Goal: Task Accomplishment & Management: Manage account settings

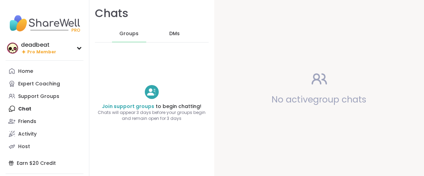
click at [32, 75] on div "Home" at bounding box center [25, 71] width 15 height 7
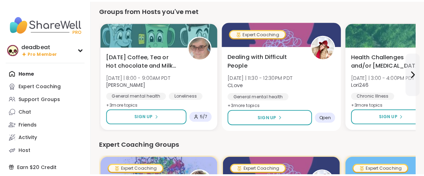
scroll to position [194, 0]
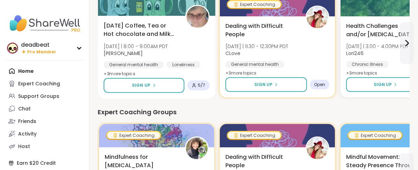
click at [210, 55] on div "Monday Coffee, Tea or Hot chocolate and Milk Club Mon 10/13 | 8:00 - 9:00AM PDT…" at bounding box center [157, 50] width 106 height 57
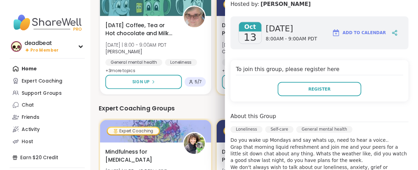
scroll to position [0, 0]
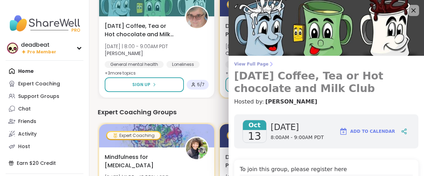
click at [245, 67] on span "View Full Page" at bounding box center [326, 64] width 184 height 6
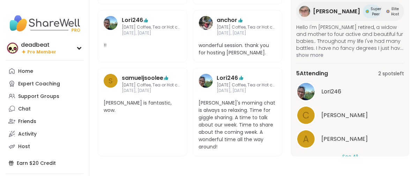
scroll to position [145, 0]
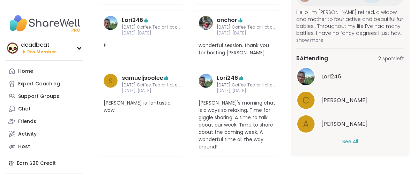
click at [343, 145] on button "See All" at bounding box center [350, 141] width 16 height 7
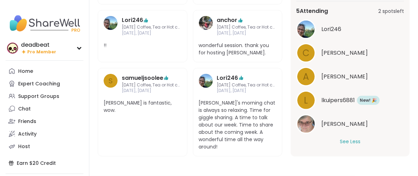
scroll to position [194, 0]
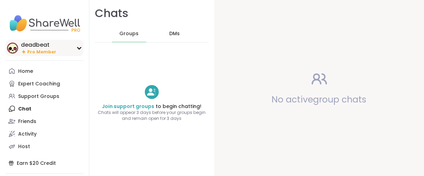
click at [44, 49] on div "deadbeat" at bounding box center [38, 45] width 35 height 8
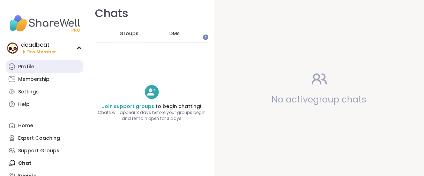
click at [34, 70] on div "Profile" at bounding box center [26, 66] width 16 height 7
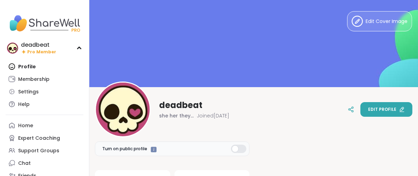
click at [388, 110] on span "Edit profile" at bounding box center [382, 109] width 28 height 6
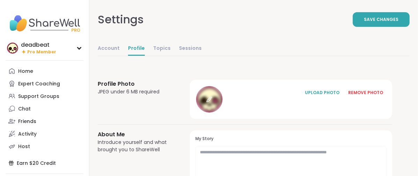
click at [212, 103] on icon at bounding box center [209, 99] width 6 height 6
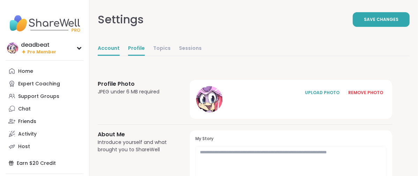
click at [120, 56] on link "Account" at bounding box center [109, 49] width 22 height 14
select select "**"
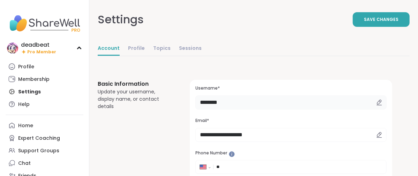
click at [278, 110] on input "********" at bounding box center [290, 103] width 191 height 14
type input "*"
click at [145, 52] on link "Profile" at bounding box center [136, 49] width 17 height 14
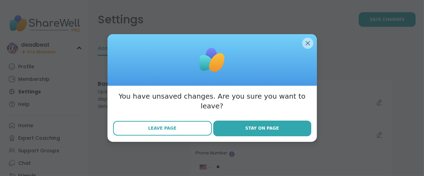
click at [174, 136] on button "Leave Page" at bounding box center [162, 128] width 99 height 15
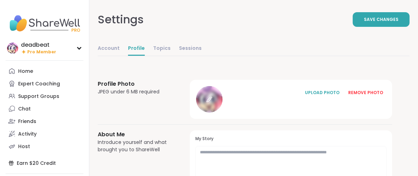
click at [212, 103] on icon at bounding box center [209, 99] width 6 height 6
click at [120, 56] on link "Account" at bounding box center [109, 49] width 22 height 14
select select "**"
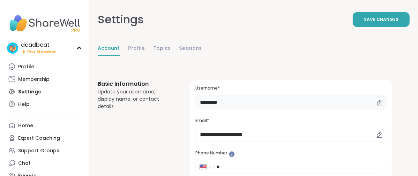
click at [290, 110] on input "********" at bounding box center [290, 103] width 191 height 14
type input "*"
type input "*****"
click at [369, 27] on button "Save Changes" at bounding box center [381, 19] width 57 height 15
click at [145, 56] on link "Profile" at bounding box center [136, 49] width 17 height 14
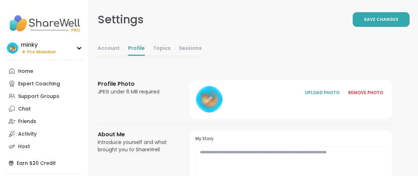
click at [223, 113] on div at bounding box center [209, 99] width 27 height 27
click at [120, 56] on link "Account" at bounding box center [109, 49] width 22 height 14
select select "**"
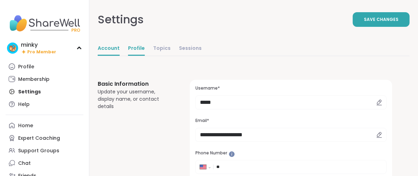
click at [145, 56] on link "Profile" at bounding box center [136, 49] width 17 height 14
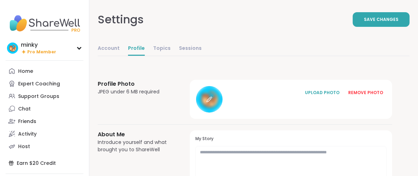
click at [212, 103] on icon at bounding box center [209, 99] width 6 height 6
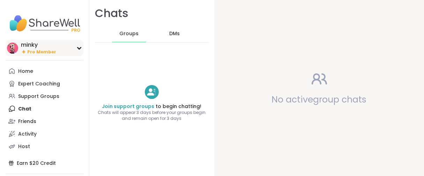
click at [34, 55] on span "Pro Member" at bounding box center [41, 52] width 29 height 6
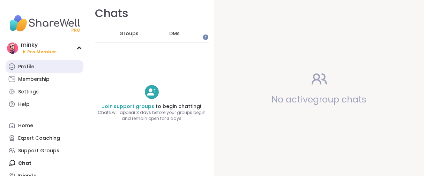
click at [29, 70] on div "Profile" at bounding box center [26, 66] width 16 height 7
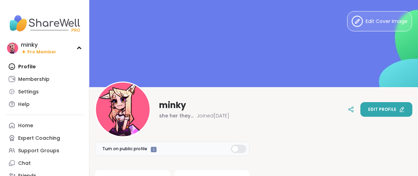
click at [368, 110] on span "Edit profile" at bounding box center [382, 109] width 28 height 6
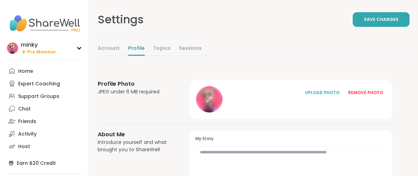
click at [212, 103] on icon at bounding box center [209, 99] width 6 height 6
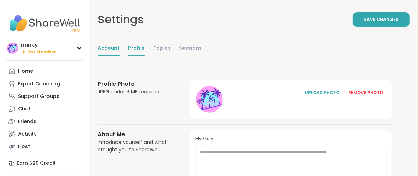
click at [120, 55] on link "Account" at bounding box center [109, 49] width 22 height 14
select select "**"
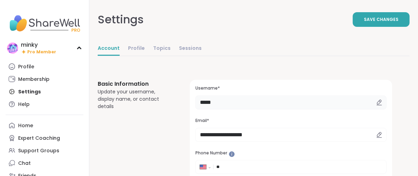
drag, startPoint x: 262, startPoint y: 128, endPoint x: 263, endPoint y: 119, distance: 8.7
click at [262, 110] on input "*****" at bounding box center [290, 103] width 191 height 14
type input "******"
click at [353, 26] on button "Save Changes" at bounding box center [381, 19] width 57 height 15
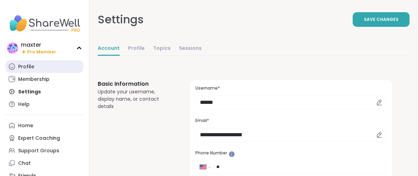
click at [34, 70] on div "Profile" at bounding box center [26, 66] width 16 height 7
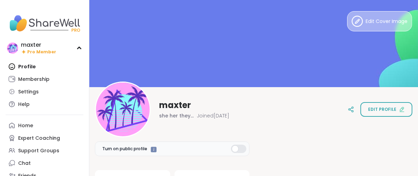
click at [350, 25] on button "Edit Cover Image" at bounding box center [379, 21] width 65 height 20
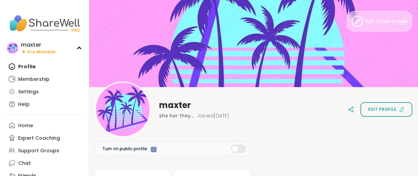
click at [388, 28] on button "Edit Cover Image" at bounding box center [379, 21] width 65 height 20
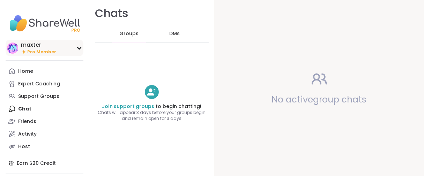
click at [47, 55] on span "Pro Member" at bounding box center [41, 52] width 29 height 6
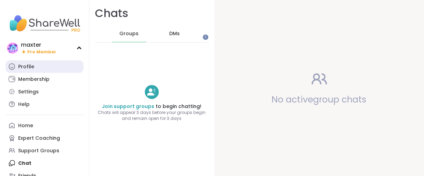
click at [34, 70] on div "Profile" at bounding box center [26, 66] width 16 height 7
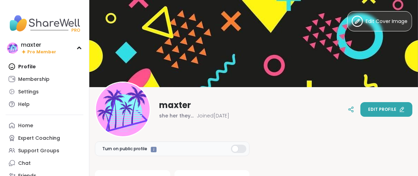
click at [360, 103] on button "Edit profile" at bounding box center [386, 109] width 52 height 15
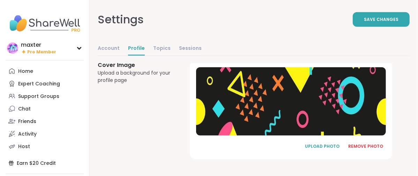
scroll to position [554, 0]
click at [375, 143] on div "REMOVE PHOTO" at bounding box center [365, 146] width 35 height 6
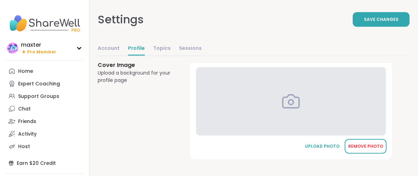
scroll to position [552, 0]
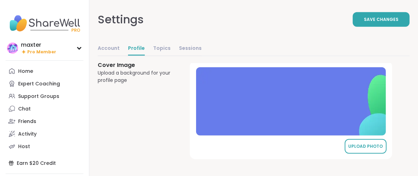
click at [372, 143] on div "UPLOAD PHOTO" at bounding box center [365, 146] width 35 height 6
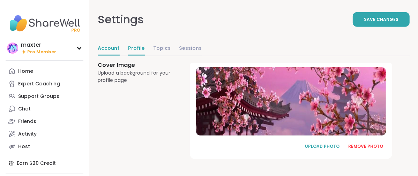
click at [120, 56] on link "Account" at bounding box center [109, 49] width 22 height 14
select select "**"
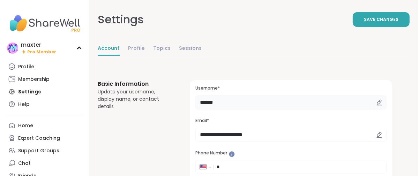
click at [269, 110] on input "******" at bounding box center [290, 103] width 191 height 14
type input "*"
type input "*****"
click at [353, 27] on button "Save Changes" at bounding box center [381, 19] width 57 height 15
click at [145, 56] on link "Profile" at bounding box center [136, 49] width 17 height 14
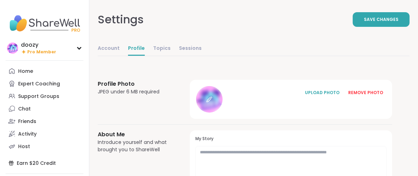
click at [223, 113] on div at bounding box center [209, 99] width 27 height 27
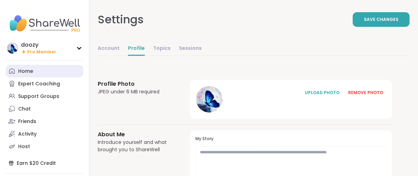
click at [30, 75] on div "Home" at bounding box center [25, 71] width 15 height 7
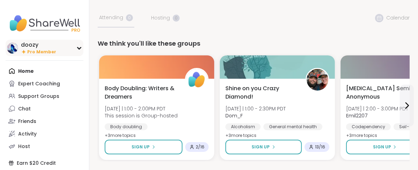
click at [33, 55] on span "Pro Member" at bounding box center [41, 52] width 29 height 6
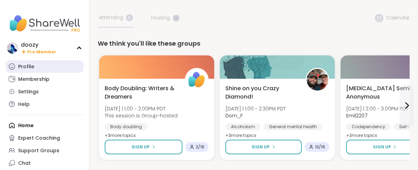
click at [27, 70] on div "Profile" at bounding box center [26, 66] width 16 height 7
